Goal: Information Seeking & Learning: Learn about a topic

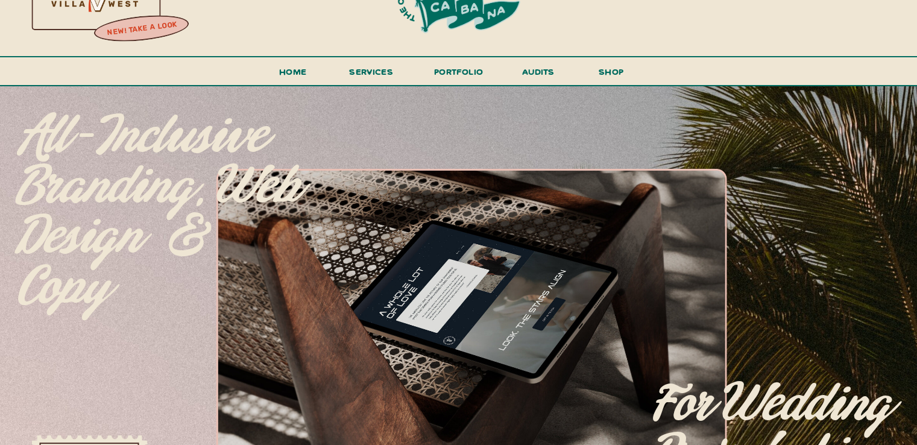
scroll to position [40, 0]
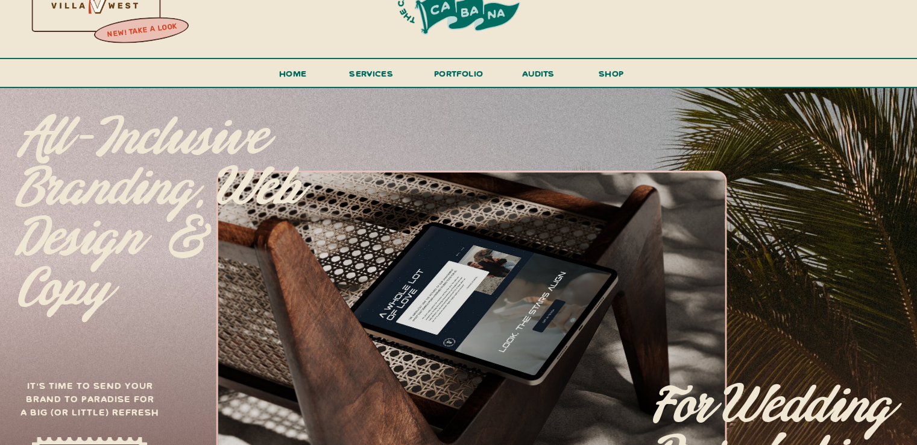
click at [113, 2] on div at bounding box center [93, 4] width 259 height 111
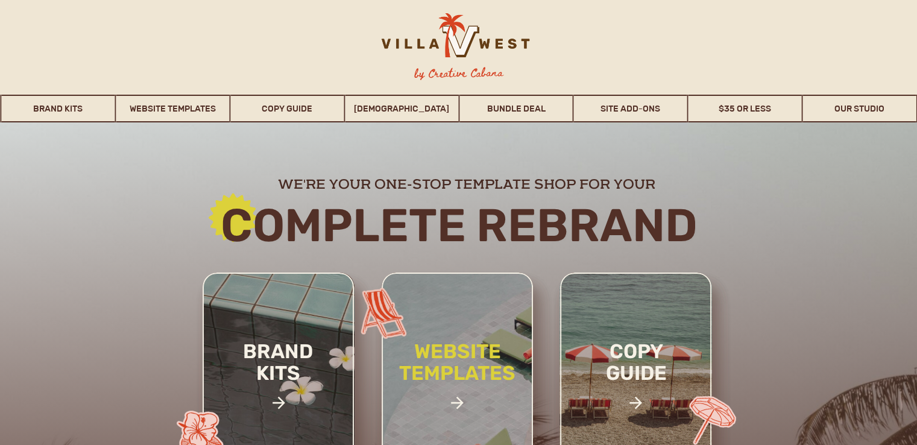
click at [453, 375] on h2 "website templates" at bounding box center [457, 375] width 158 height 69
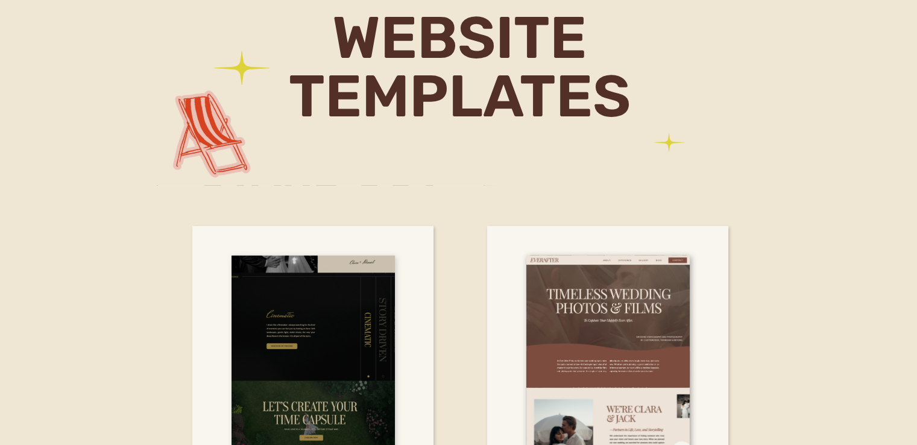
scroll to position [3650, 0]
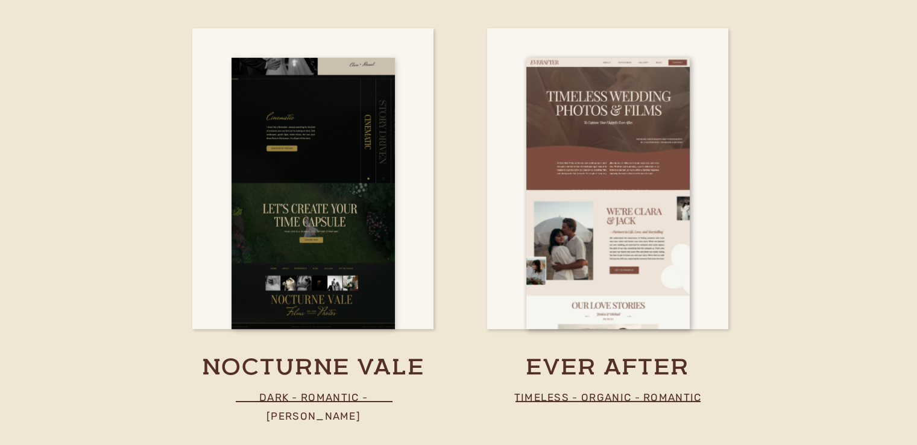
click at [355, 270] on div at bounding box center [312, 193] width 163 height 271
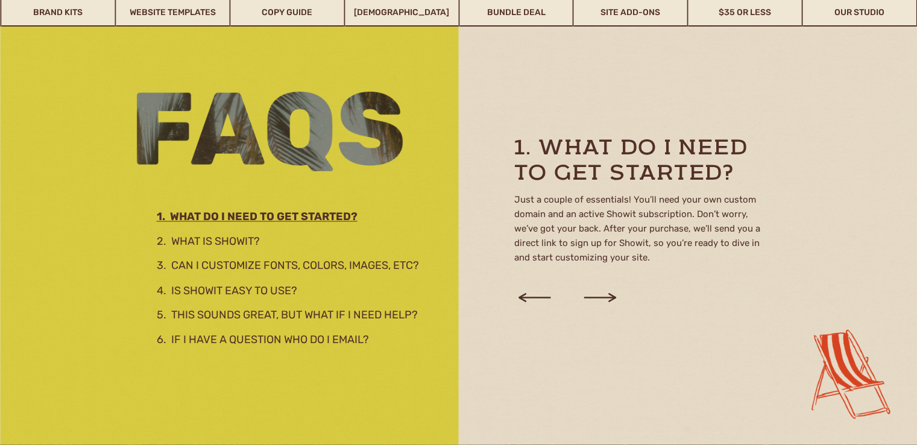
scroll to position [1996, 0]
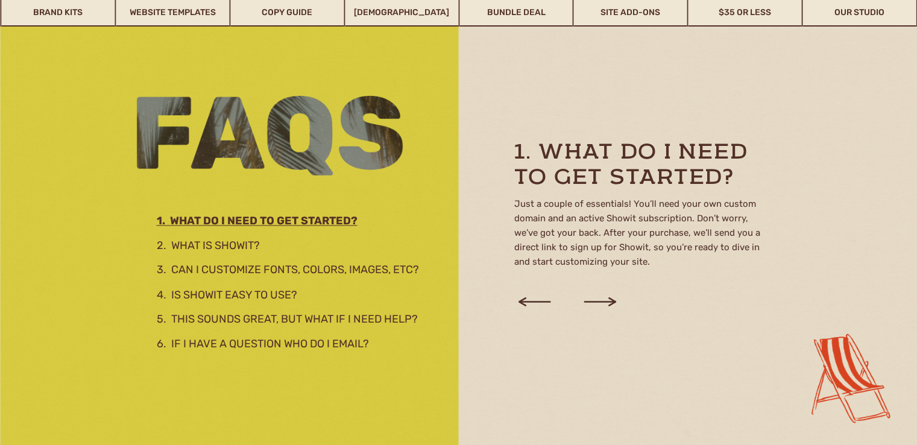
click at [231, 234] on div at bounding box center [458, 226] width 917 height 445
click at [231, 244] on h3 "2. What is showit?" at bounding box center [287, 243] width 261 height 13
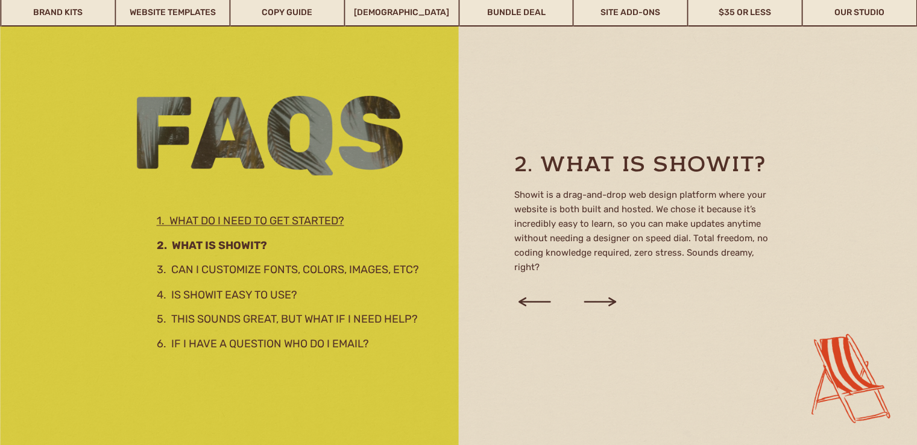
click at [268, 222] on span "1. WHAT DO I NEED TO GET STARTED?" at bounding box center [250, 220] width 187 height 13
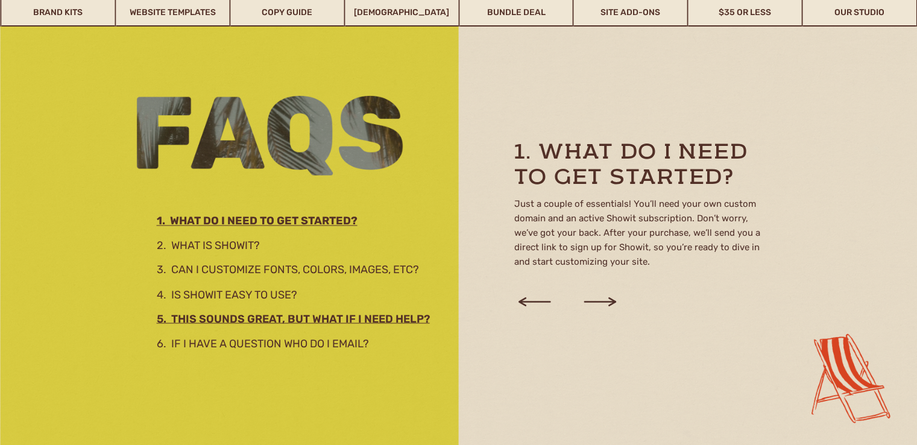
click at [307, 314] on h2 "5. This sounds great, but what if I need help?" at bounding box center [304, 316] width 295 height 13
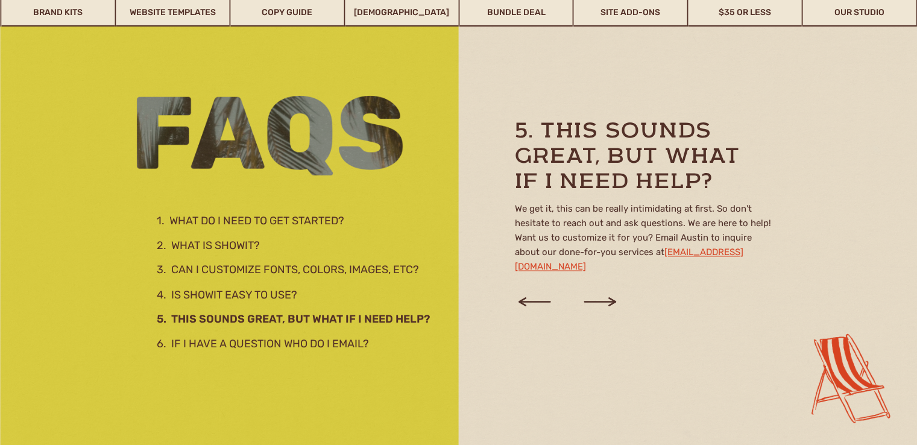
click at [279, 215] on span "1. WHAT DO I NEED TO GET STARTED?" at bounding box center [250, 220] width 187 height 13
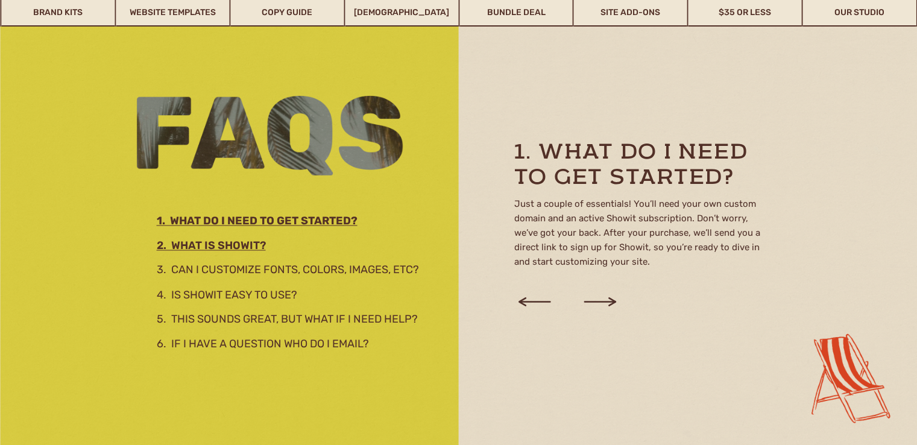
click at [248, 243] on h3 "2. What is showit?" at bounding box center [287, 243] width 261 height 13
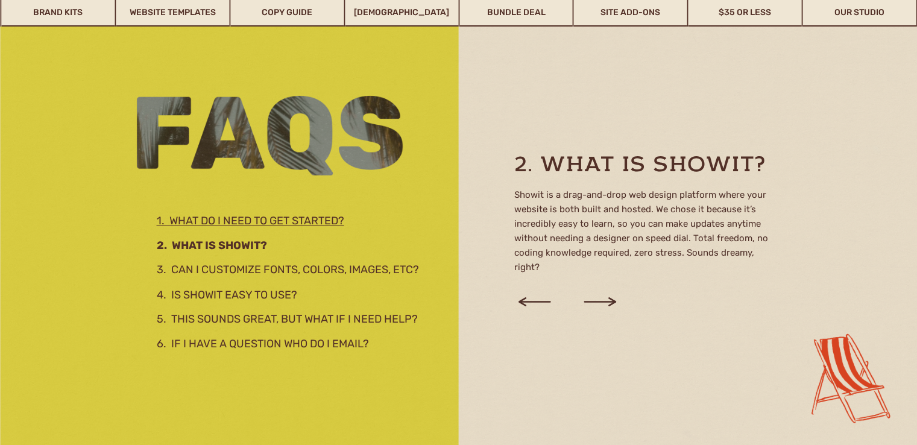
click at [290, 220] on span "1. WHAT DO I NEED TO GET STARTED?" at bounding box center [250, 220] width 187 height 13
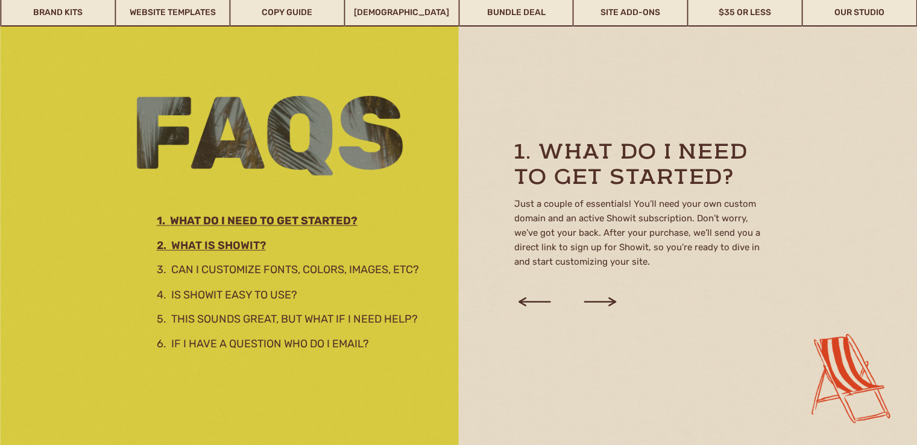
click at [250, 250] on h3 "2. What is showit?" at bounding box center [287, 243] width 261 height 13
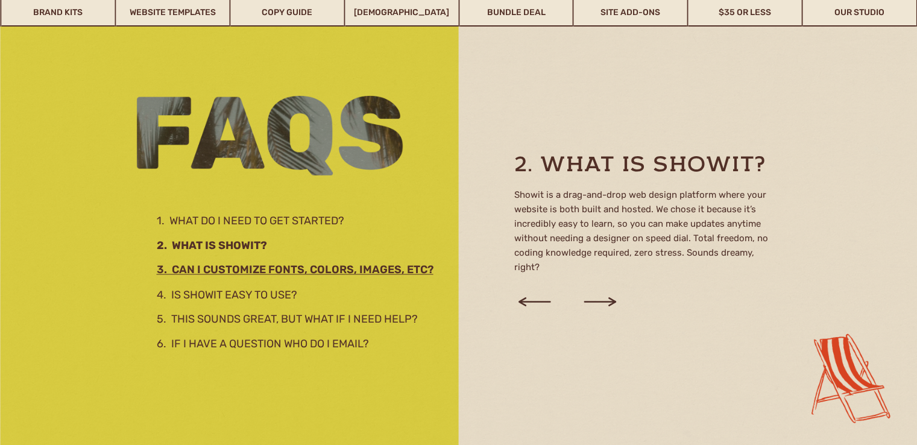
click at [277, 265] on h2 "3. Can I customize fonts, colors, images, etc?" at bounding box center [303, 267] width 292 height 13
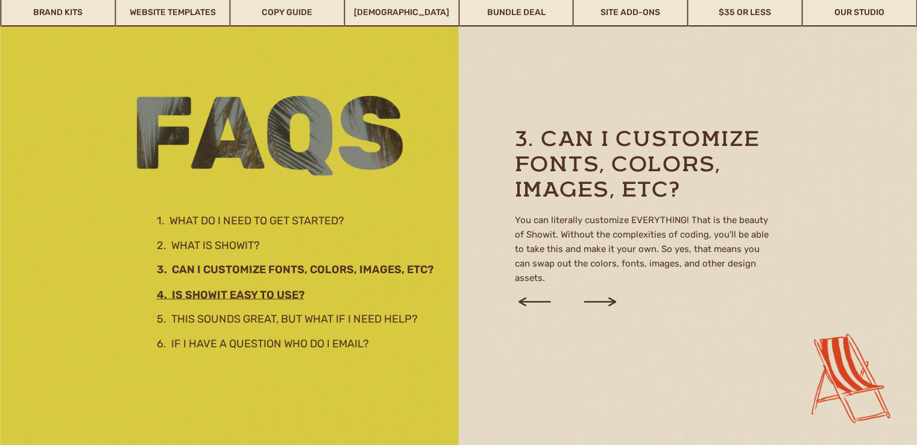
click at [243, 292] on h2 "4. Is Showit easy to use?" at bounding box center [299, 292] width 284 height 13
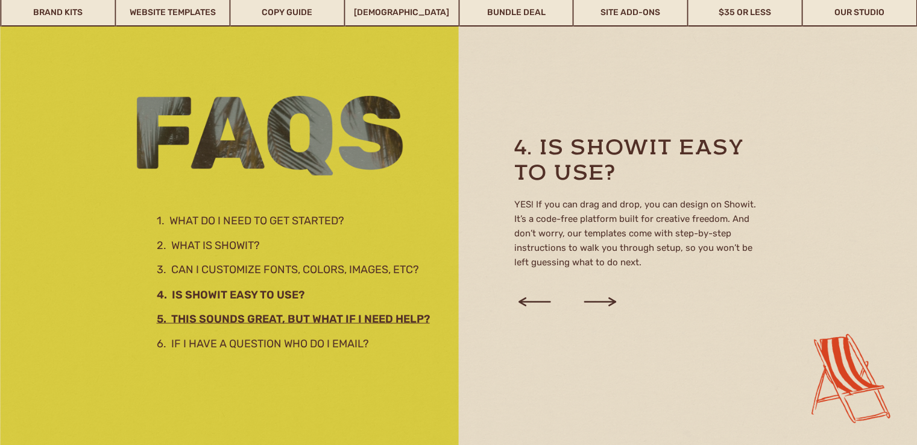
click at [290, 319] on h2 "5. This sounds great, but what if I need help?" at bounding box center [304, 316] width 295 height 13
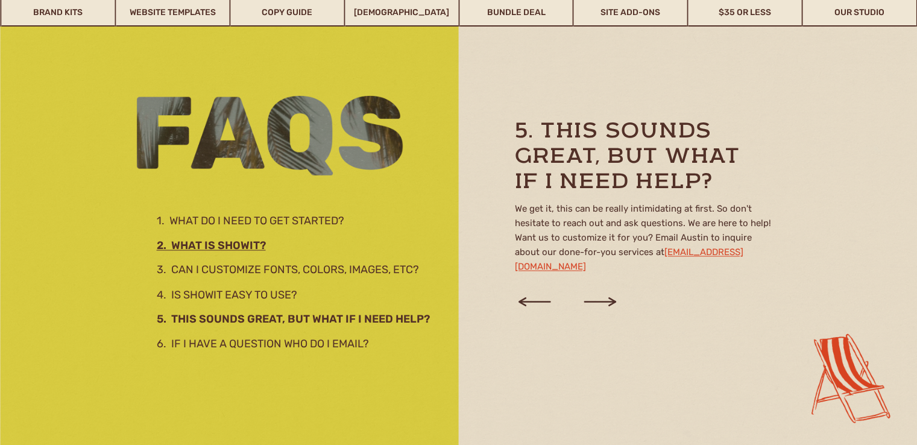
click at [257, 246] on h3 "2. What is showit?" at bounding box center [287, 243] width 261 height 13
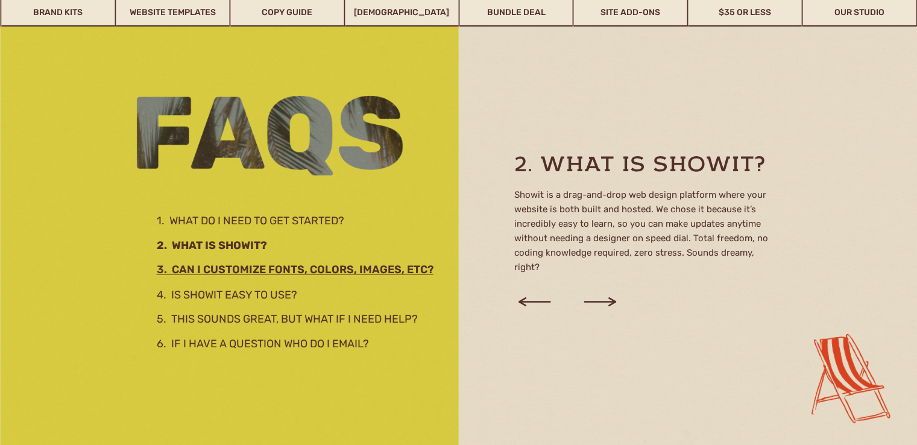
click at [294, 271] on h2 "3. Can I customize fonts, colors, images, etc?" at bounding box center [303, 267] width 292 height 13
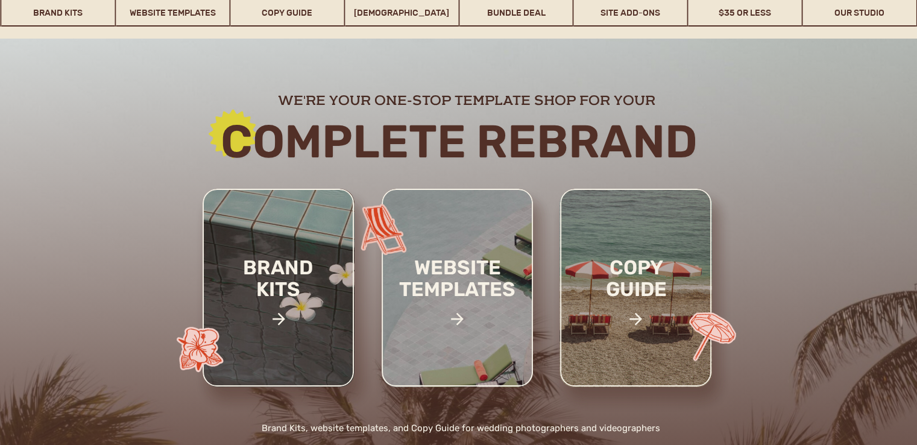
scroll to position [180, 0]
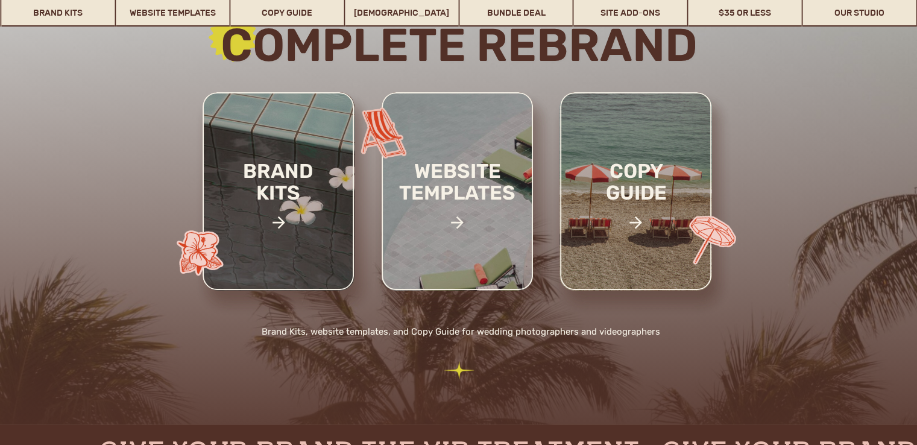
click at [313, 248] on div at bounding box center [277, 191] width 151 height 198
click at [283, 190] on h2 "brand kits" at bounding box center [278, 198] width 102 height 77
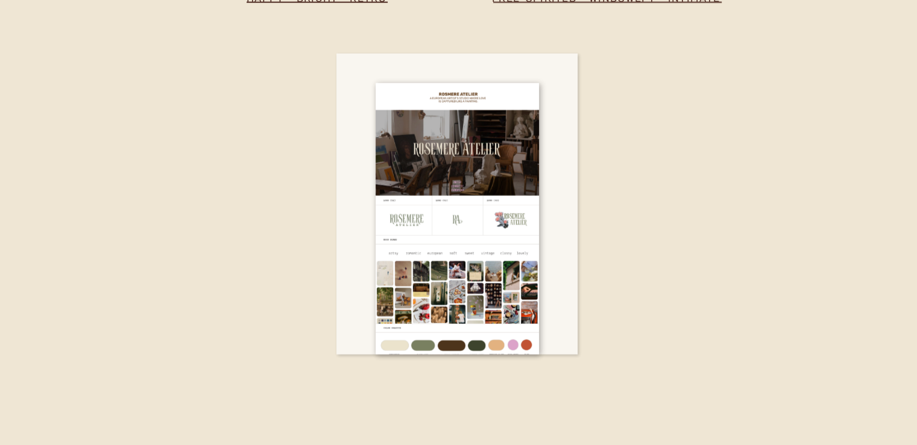
scroll to position [2957, 0]
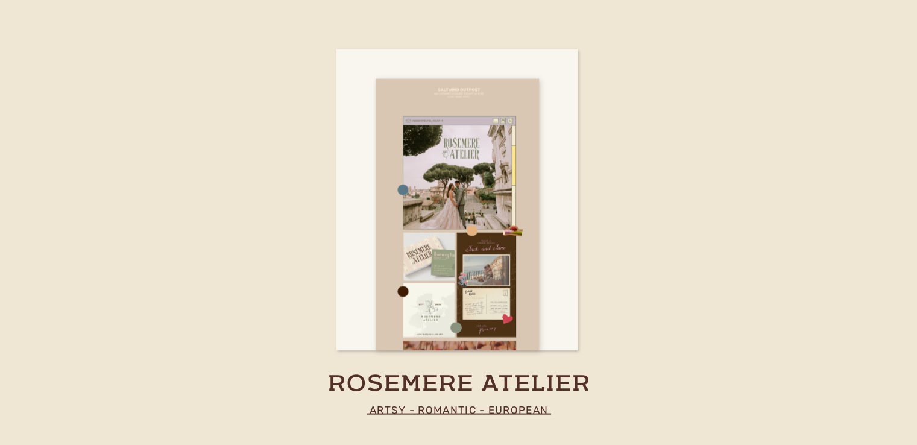
click at [441, 243] on div at bounding box center [456, 214] width 163 height 271
